Goal: Use online tool/utility: Use online tool/utility

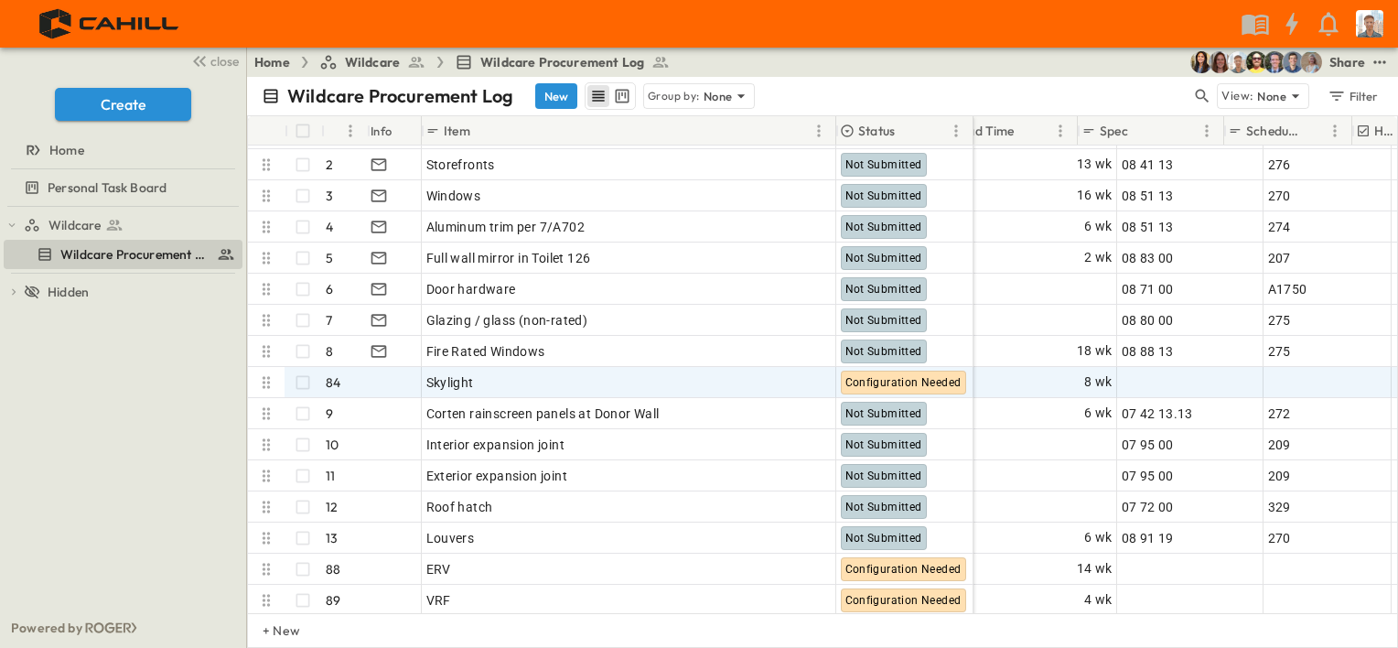
scroll to position [401, 1429]
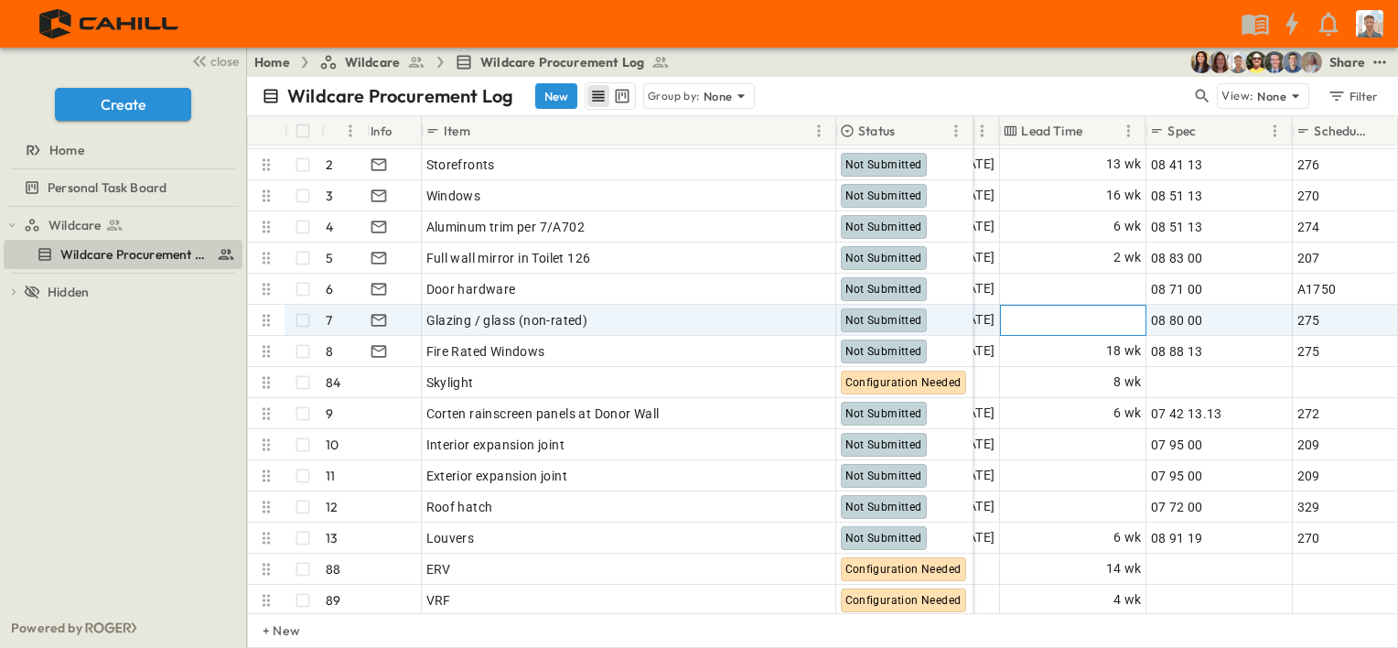
click at [1078, 321] on span "Add Duration" at bounding box center [1102, 320] width 80 height 18
type input "**"
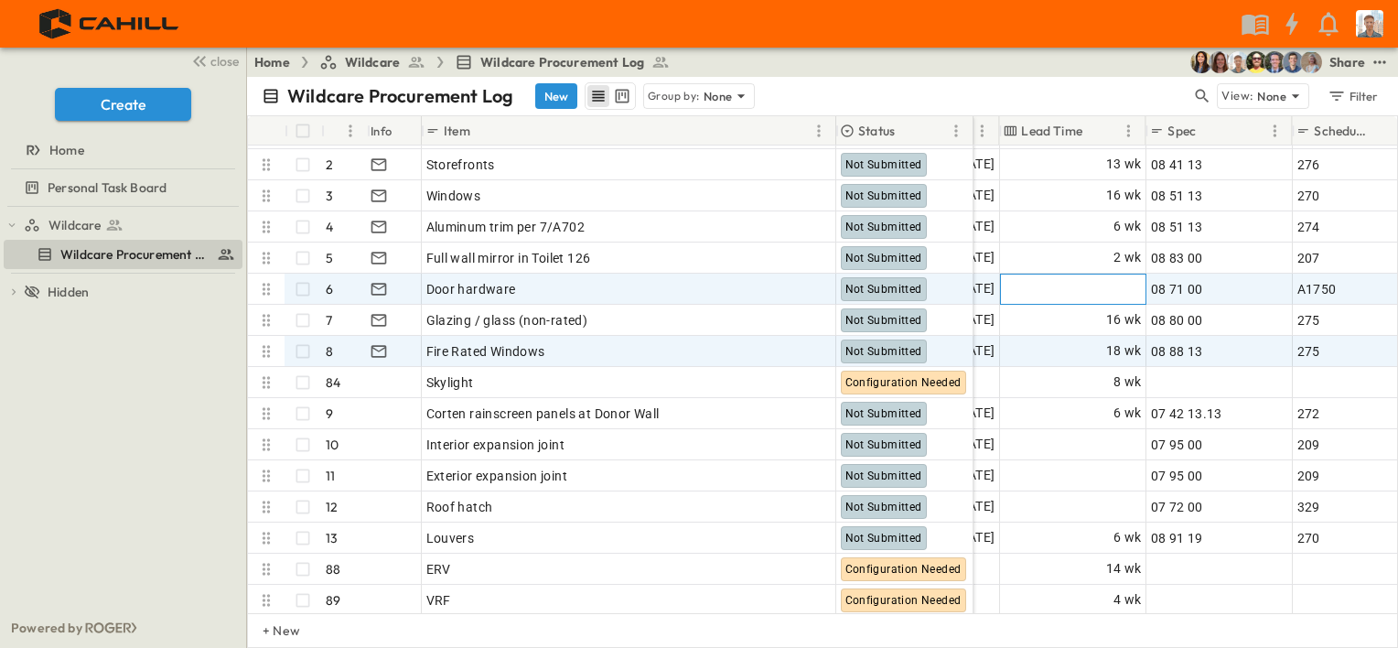
click at [1058, 292] on div "Add Duration" at bounding box center [1073, 289] width 145 height 29
